Goal: Task Accomplishment & Management: Manage account settings

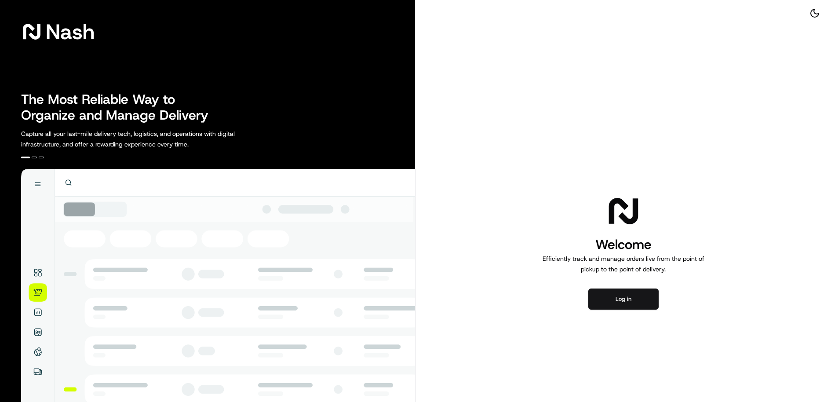
click at [639, 297] on button "Log in" at bounding box center [623, 298] width 70 height 21
